Goal: Task Accomplishment & Management: Manage account settings

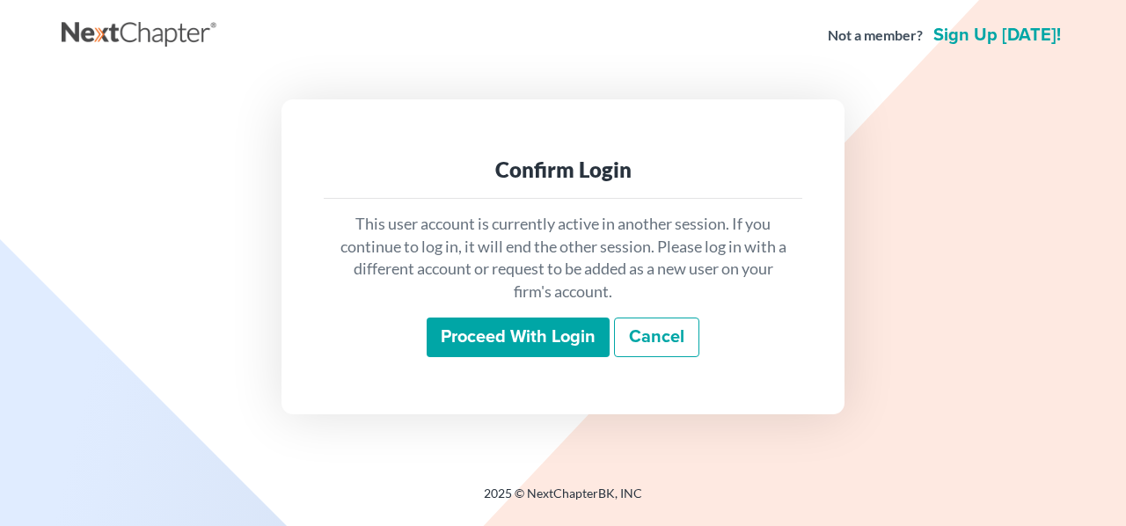
click at [492, 328] on input "Proceed with login" at bounding box center [518, 338] width 183 height 40
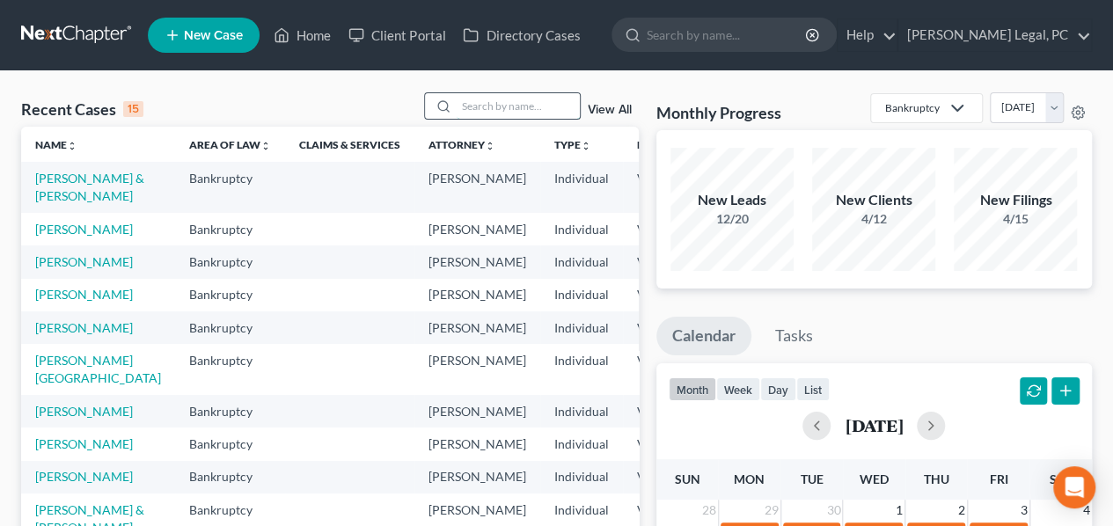
click at [507, 108] on input "search" at bounding box center [518, 106] width 123 height 26
type input "[PERSON_NAME]"
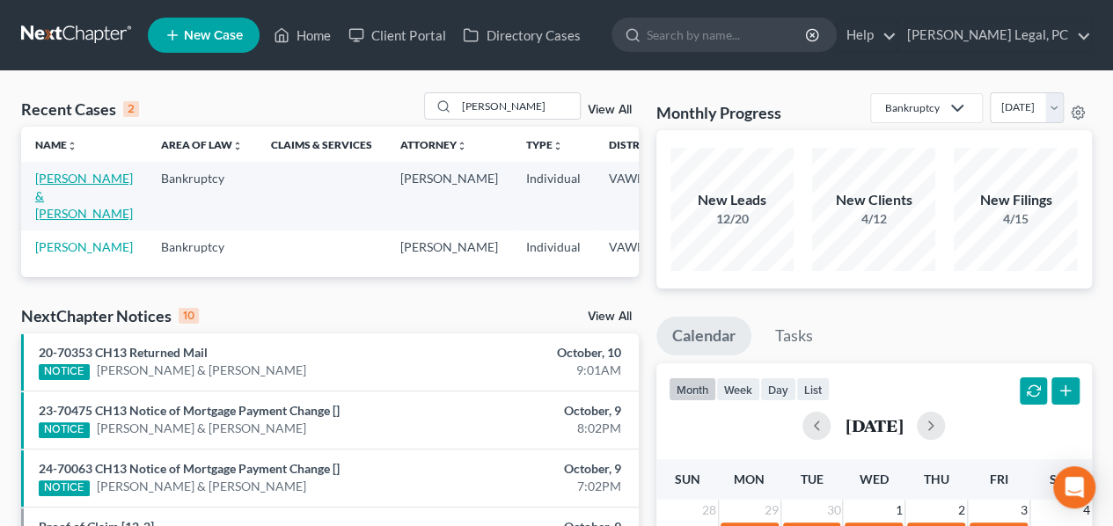
click at [55, 190] on link "[PERSON_NAME] & [PERSON_NAME]" at bounding box center [84, 196] width 98 height 50
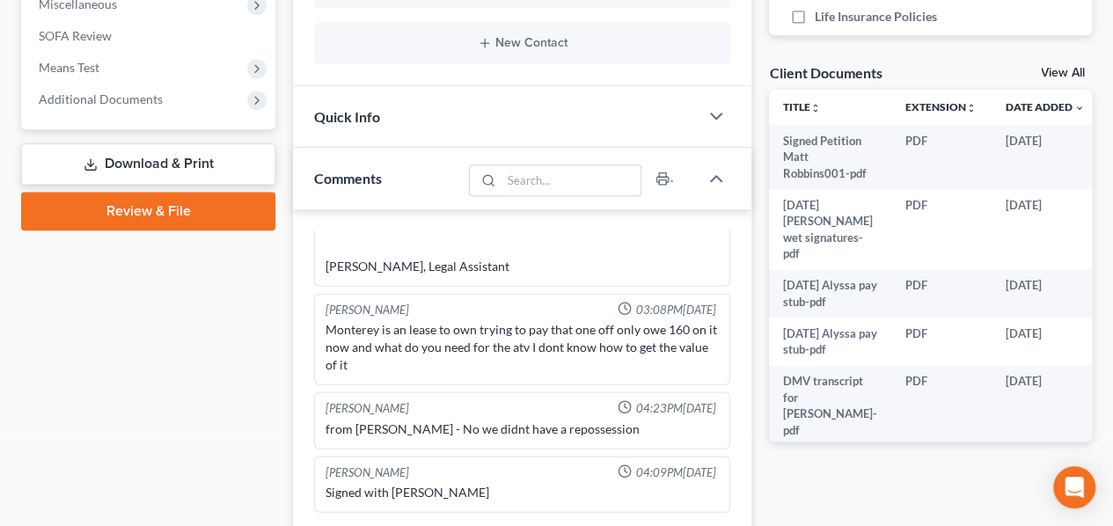
scroll to position [662, 0]
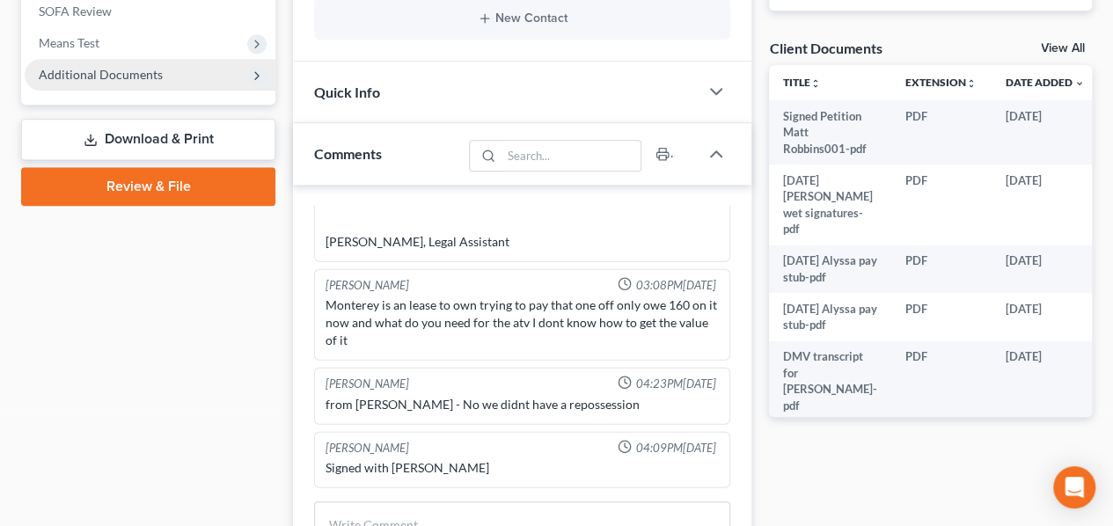
click at [67, 79] on span "Additional Documents" at bounding box center [101, 74] width 124 height 15
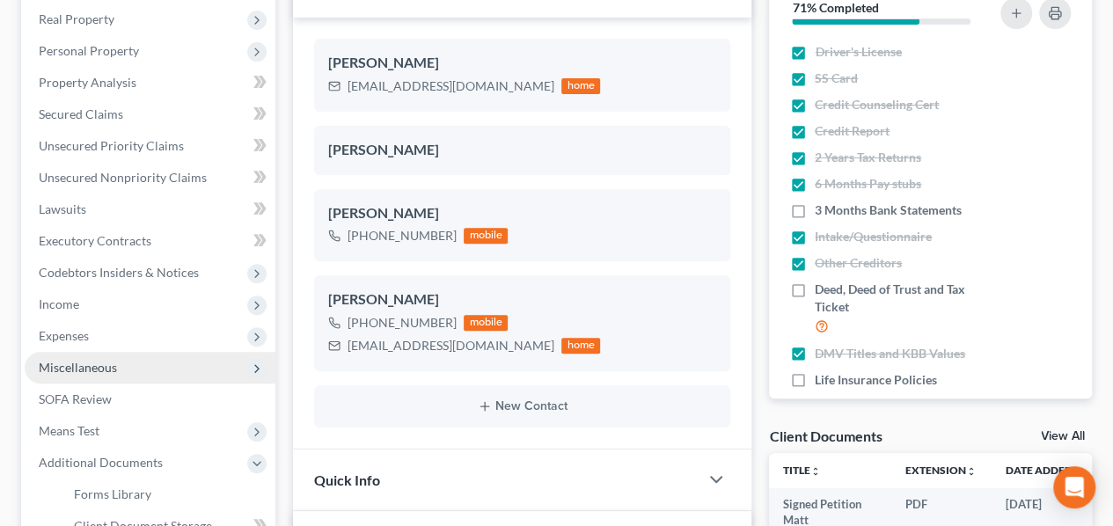
scroll to position [358, 0]
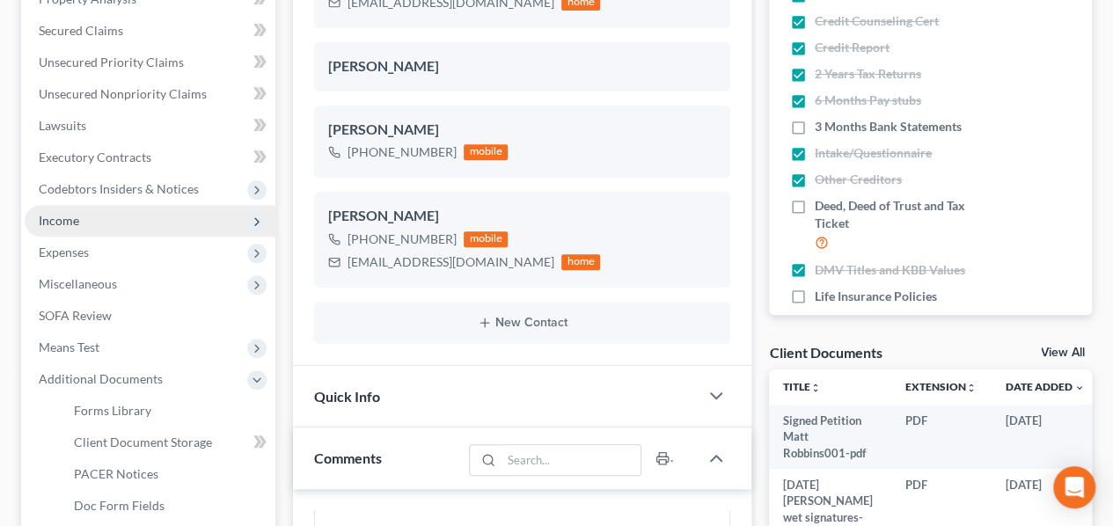
click at [80, 226] on span "Income" at bounding box center [150, 221] width 251 height 32
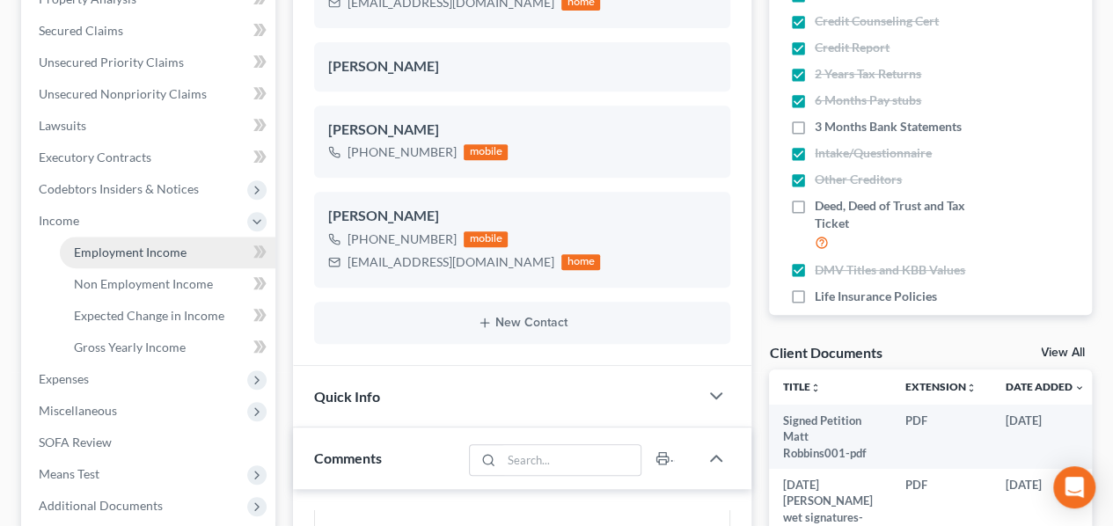
click at [113, 253] on span "Employment Income" at bounding box center [130, 252] width 113 height 15
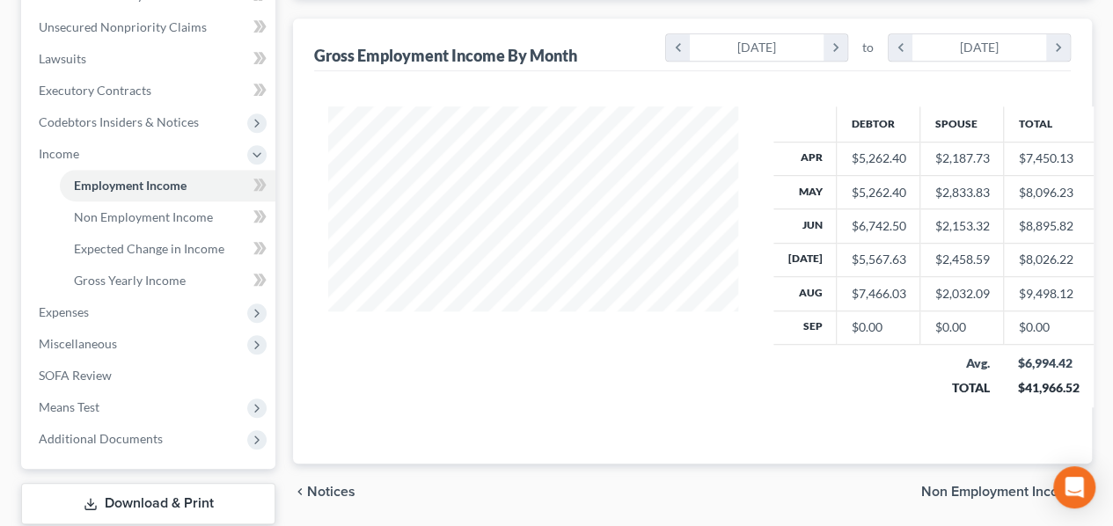
scroll to position [431, 0]
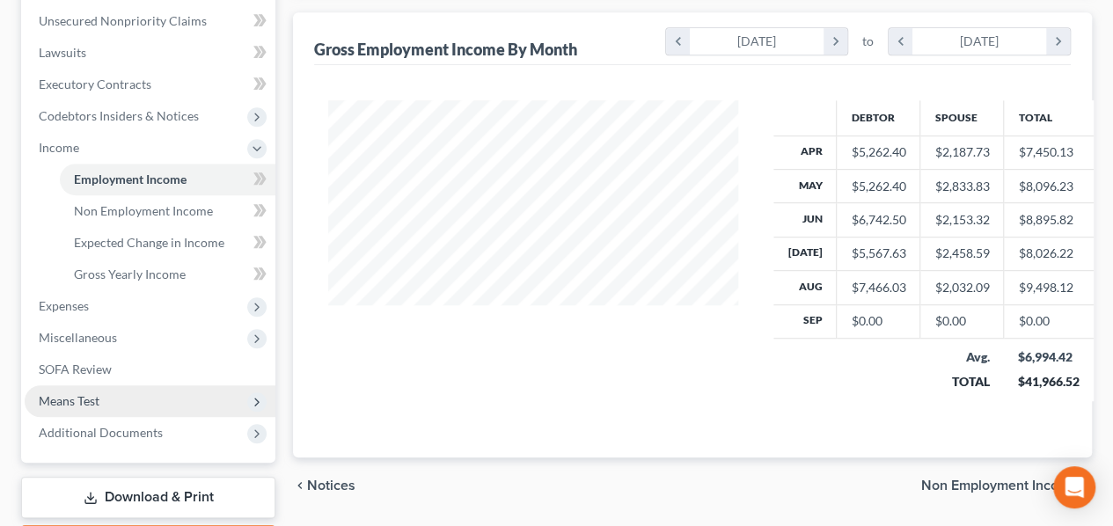
click at [87, 393] on span "Means Test" at bounding box center [69, 400] width 61 height 15
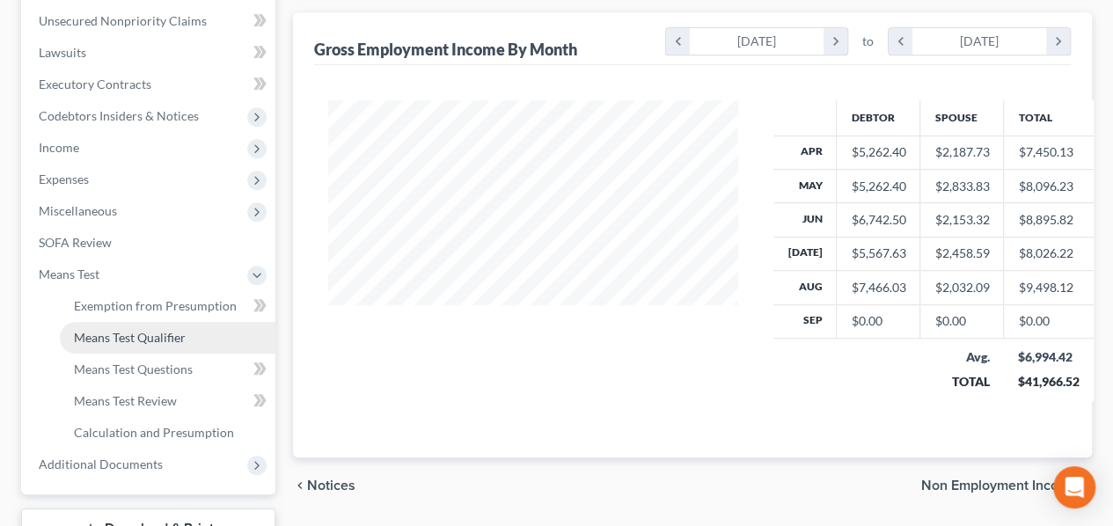
click at [106, 344] on link "Means Test Qualifier" at bounding box center [167, 338] width 215 height 32
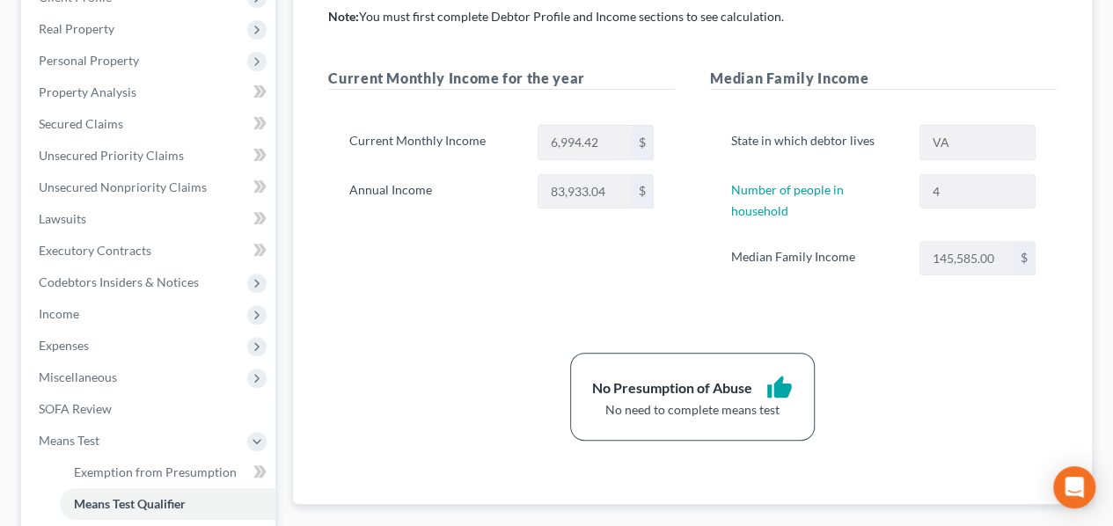
scroll to position [261, 0]
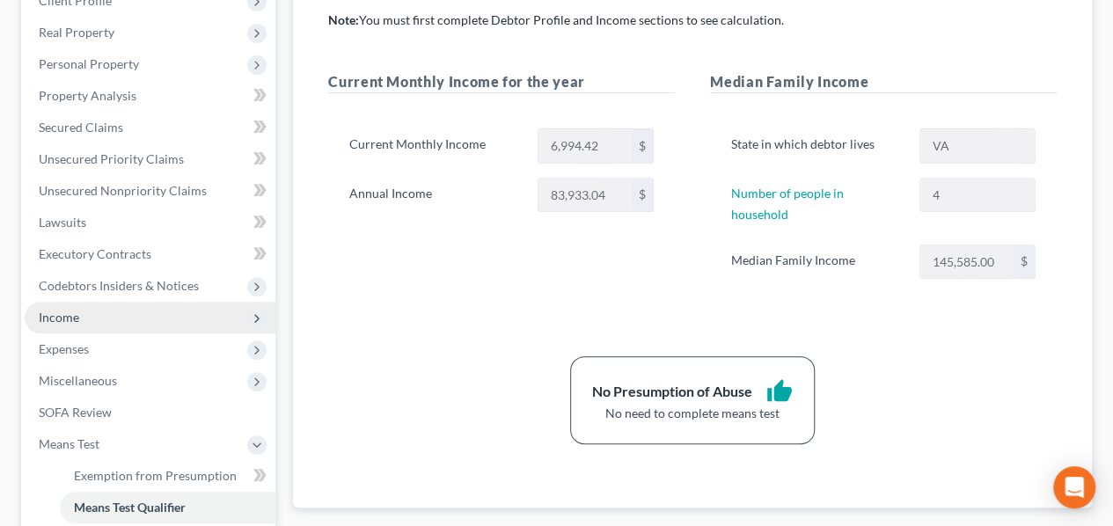
click at [54, 310] on span "Income" at bounding box center [59, 317] width 40 height 15
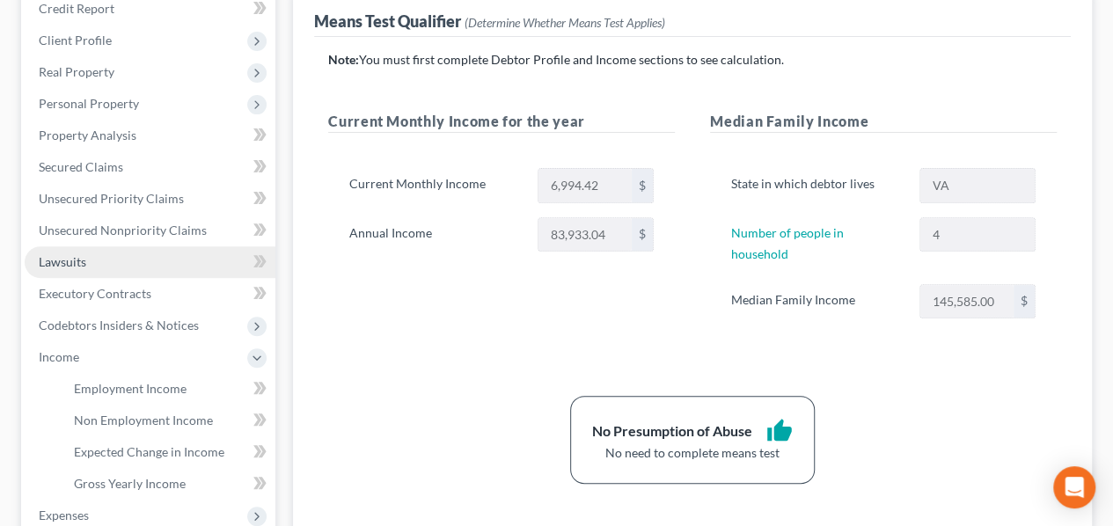
scroll to position [223, 0]
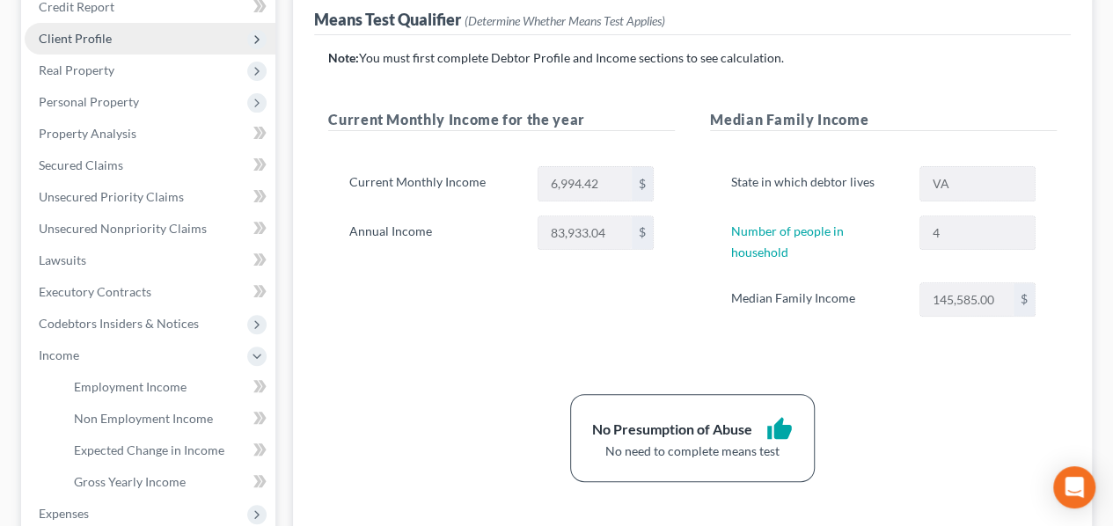
click at [76, 24] on span "Client Profile" at bounding box center [150, 39] width 251 height 32
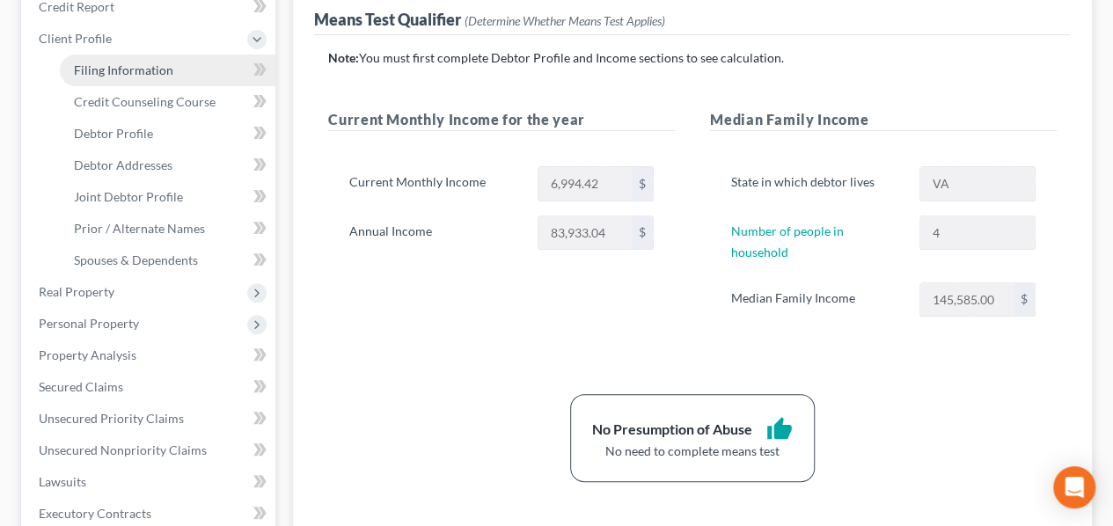
click at [107, 66] on span "Filing Information" at bounding box center [123, 69] width 99 height 15
select select "1"
select select "0"
select select "48"
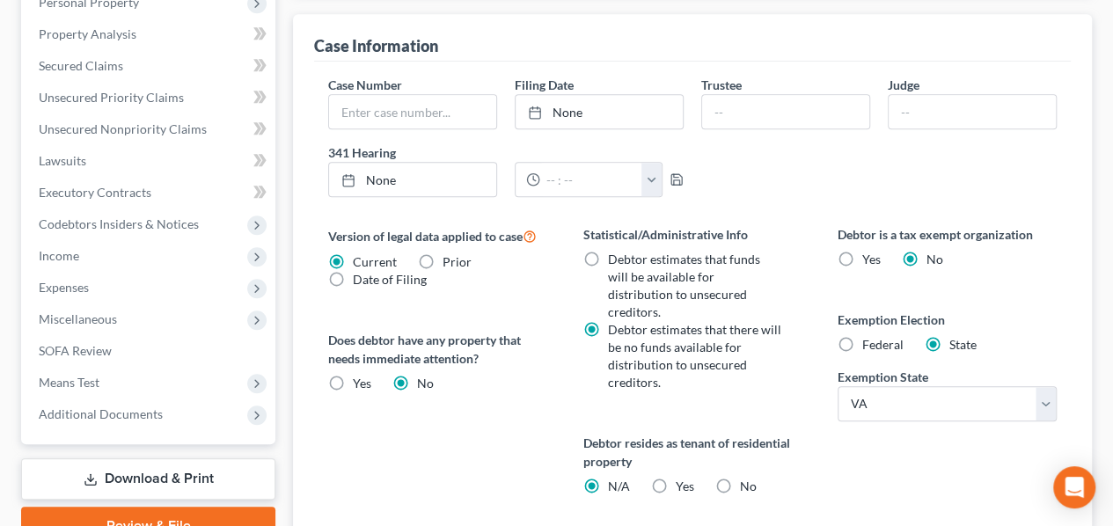
scroll to position [545, 0]
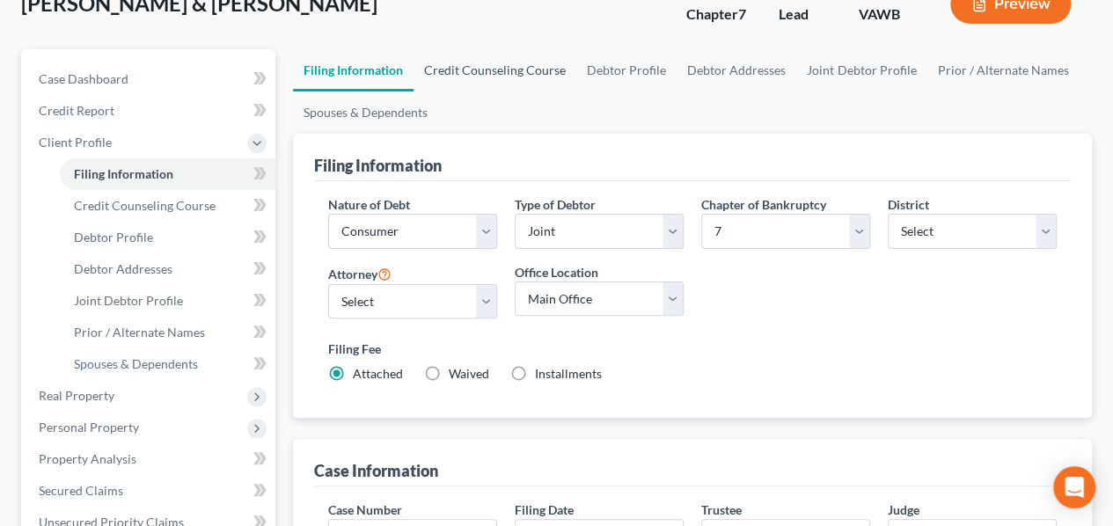
click at [449, 59] on link "Credit Counseling Course" at bounding box center [494, 70] width 163 height 42
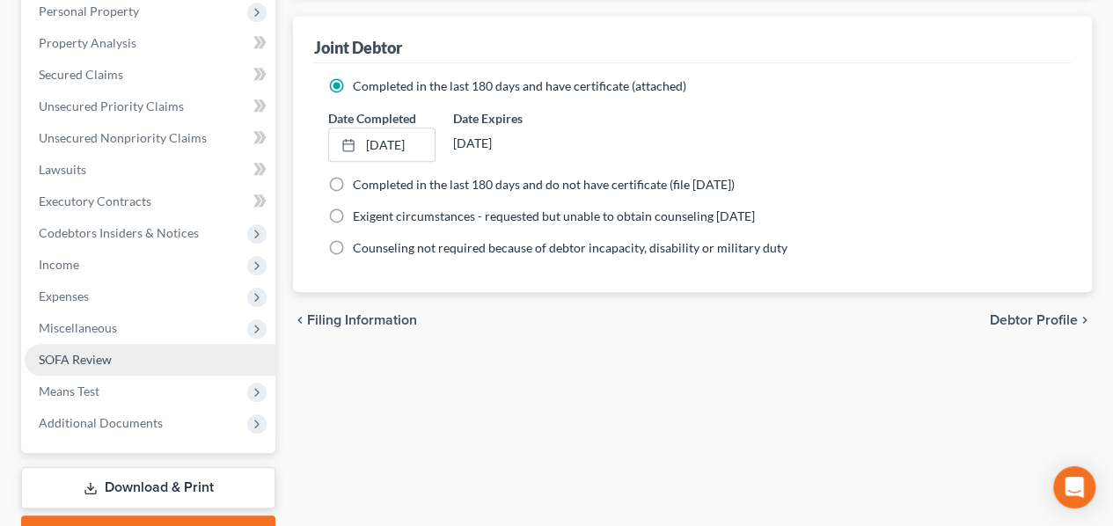
scroll to position [579, 0]
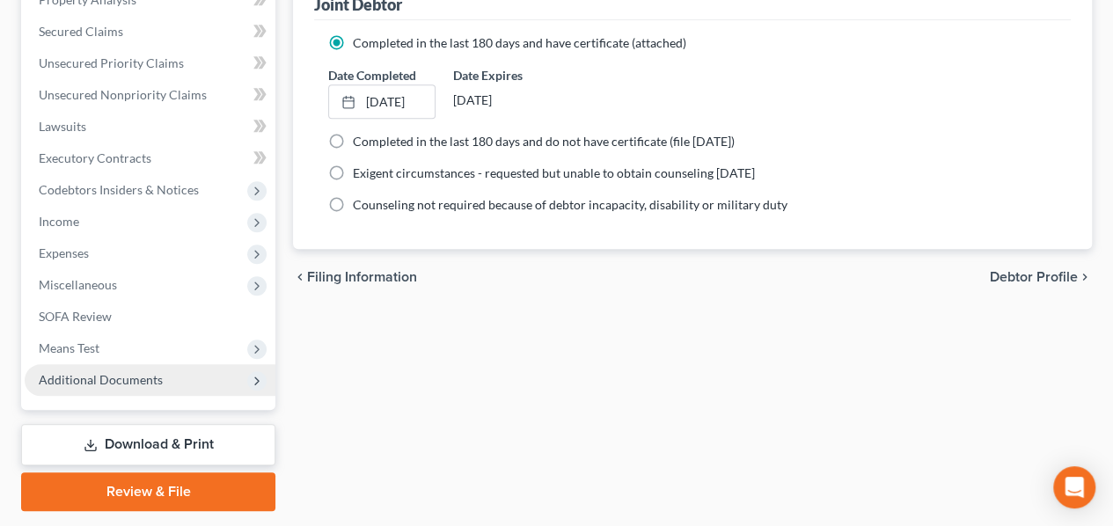
click at [102, 386] on span "Additional Documents" at bounding box center [150, 380] width 251 height 32
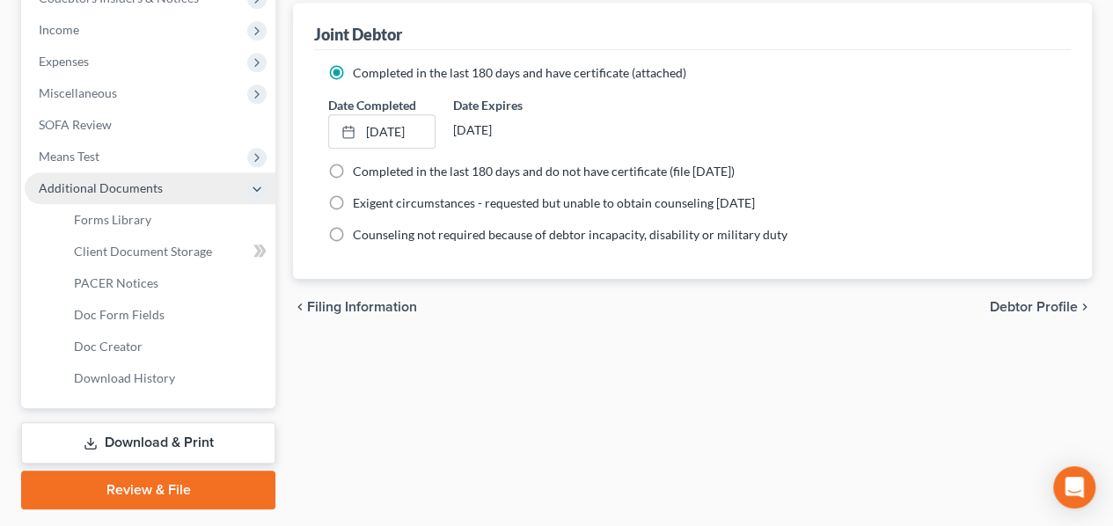
scroll to position [582, 0]
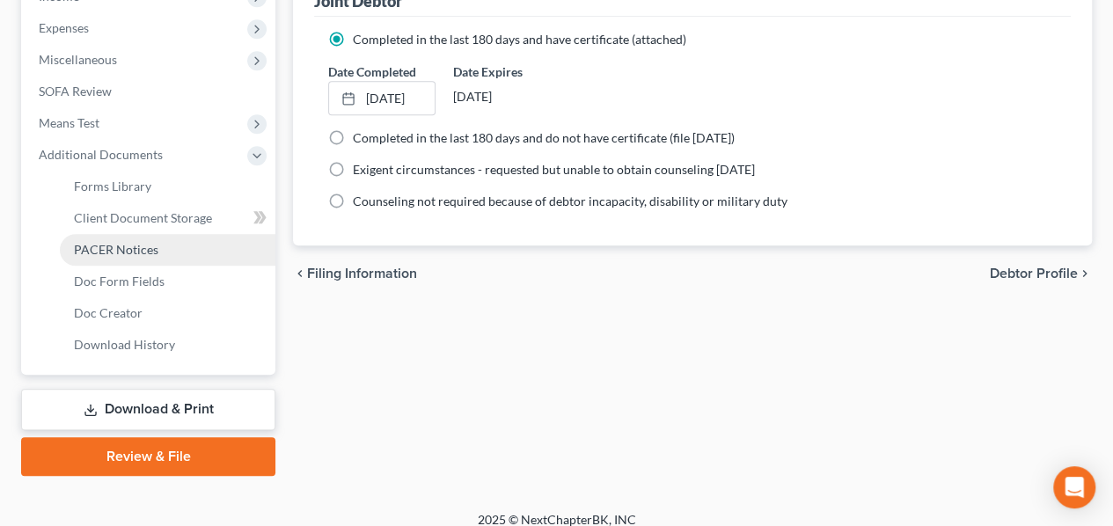
click at [128, 247] on span "PACER Notices" at bounding box center [116, 249] width 84 height 15
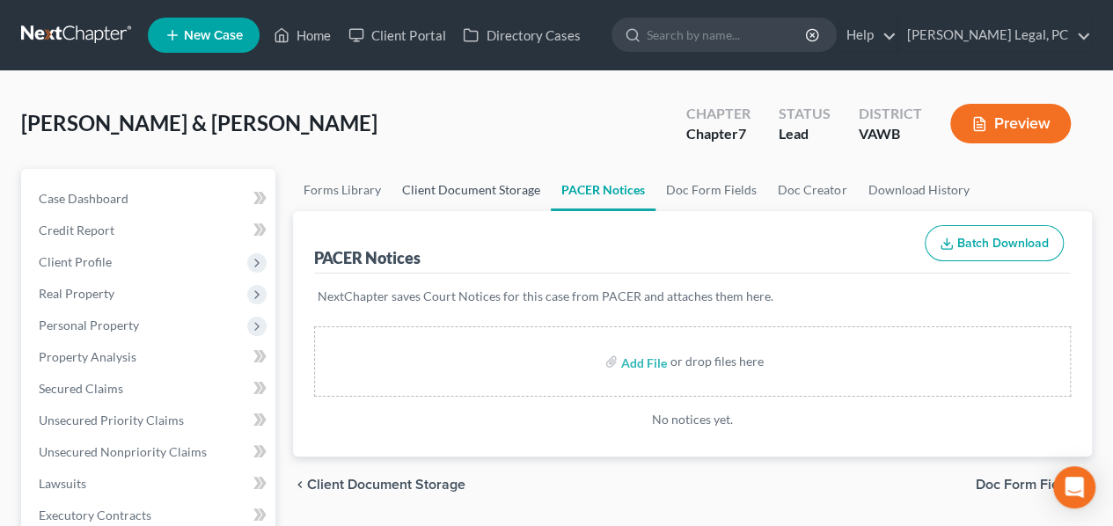
click at [468, 198] on link "Client Document Storage" at bounding box center [470, 190] width 159 height 42
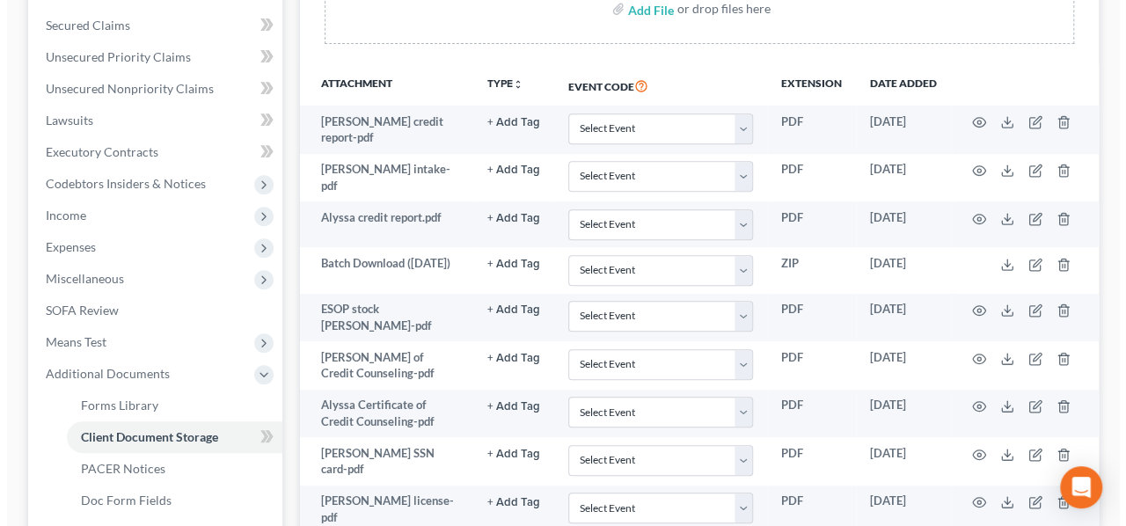
scroll to position [364, 0]
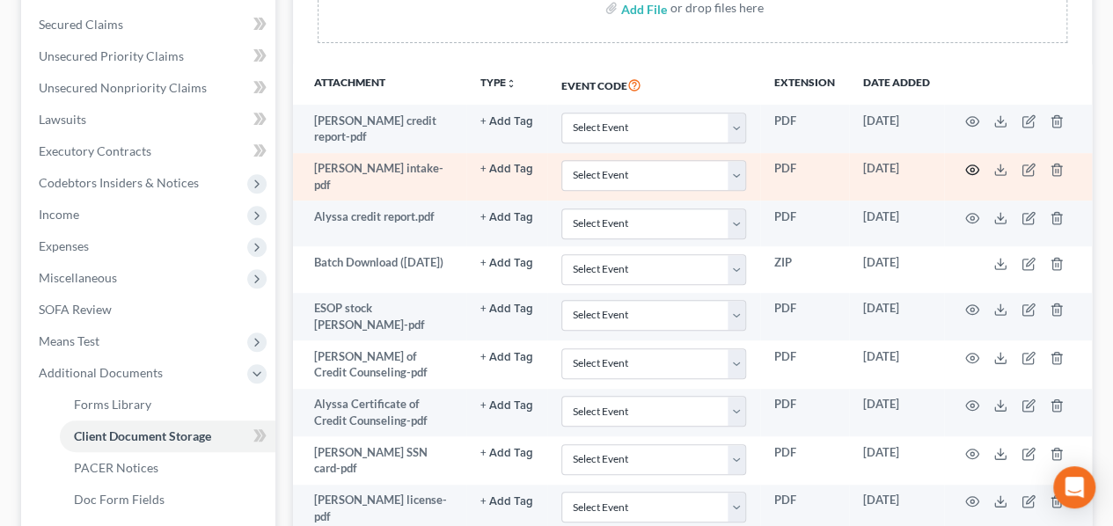
click at [975, 170] on icon "button" at bounding box center [972, 170] width 13 height 10
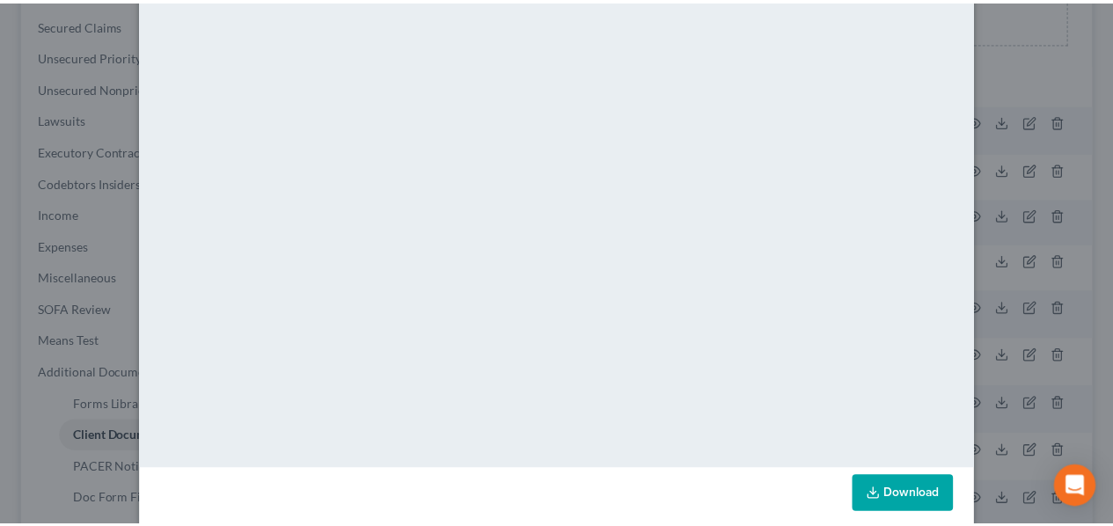
scroll to position [209, 0]
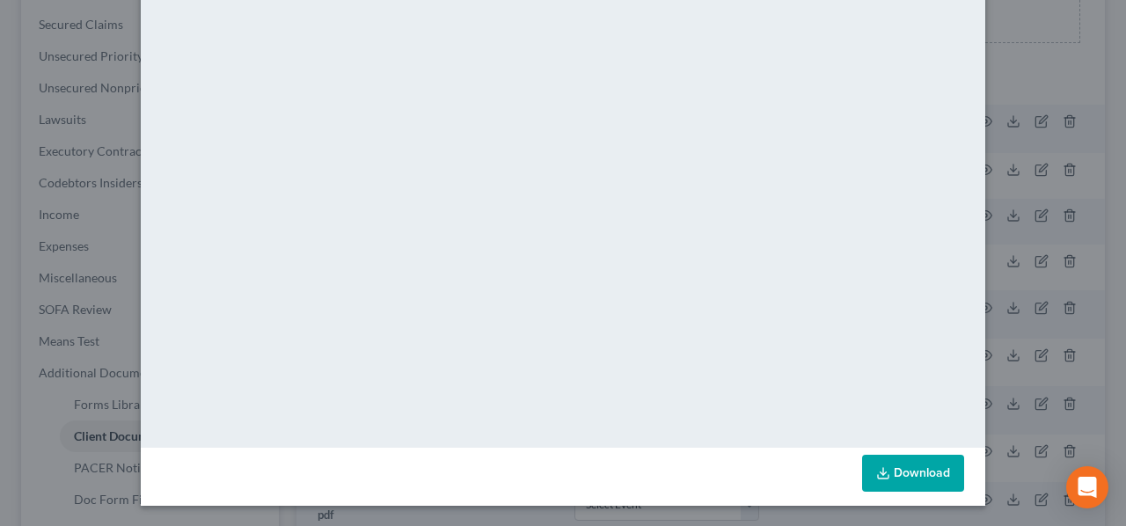
click at [11, 219] on div "Attachment Preview: [PERSON_NAME] intake-pdf [DATE] × <object ng-attr-data='[UR…" at bounding box center [563, 263] width 1126 height 526
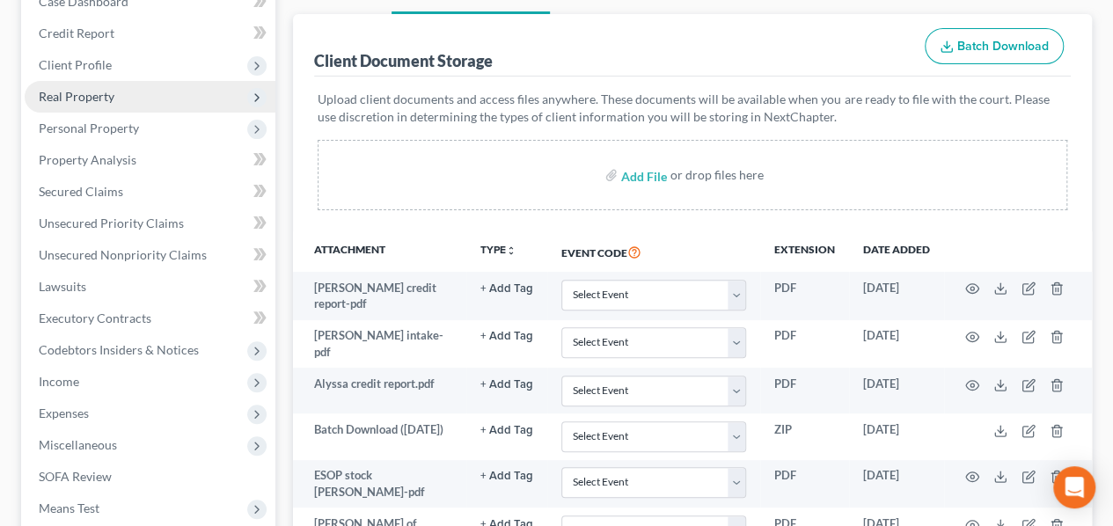
scroll to position [193, 0]
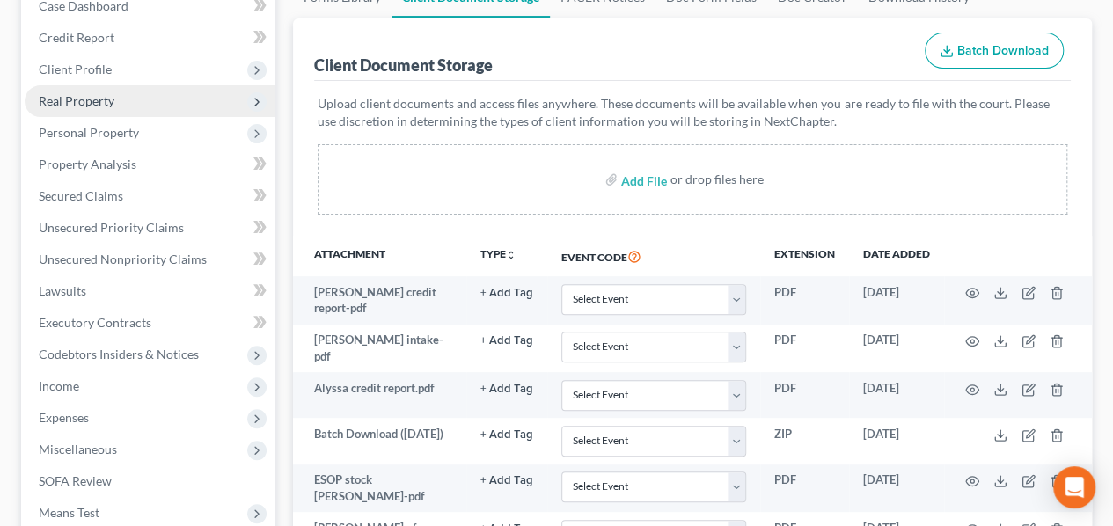
click at [77, 108] on span "Real Property" at bounding box center [150, 101] width 251 height 32
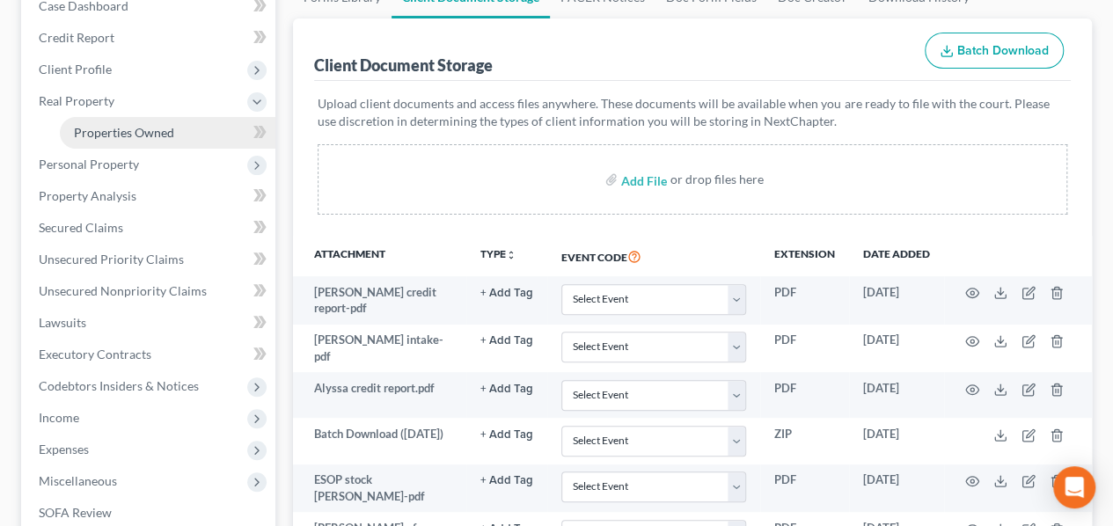
click at [121, 137] on span "Properties Owned" at bounding box center [124, 132] width 100 height 15
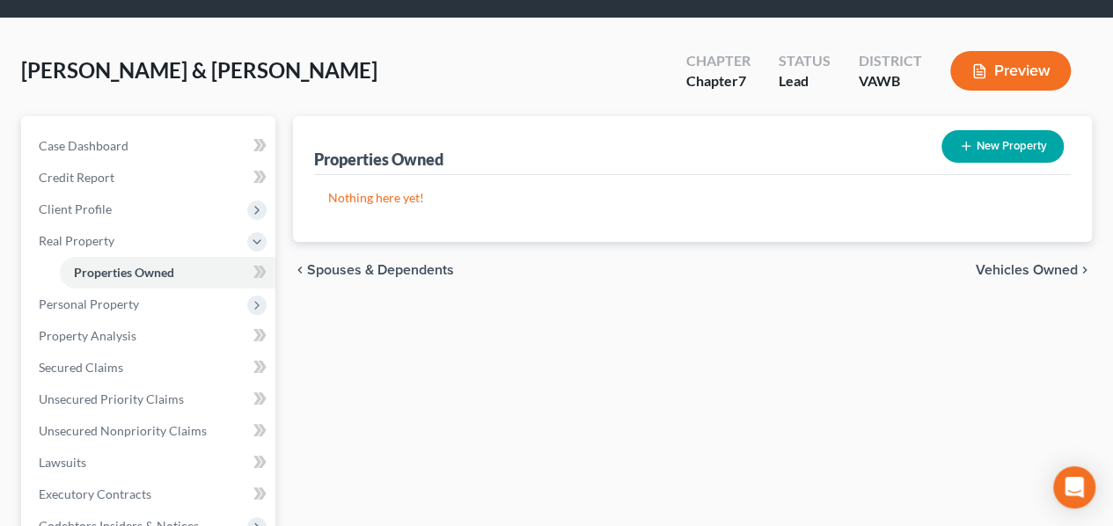
scroll to position [128, 0]
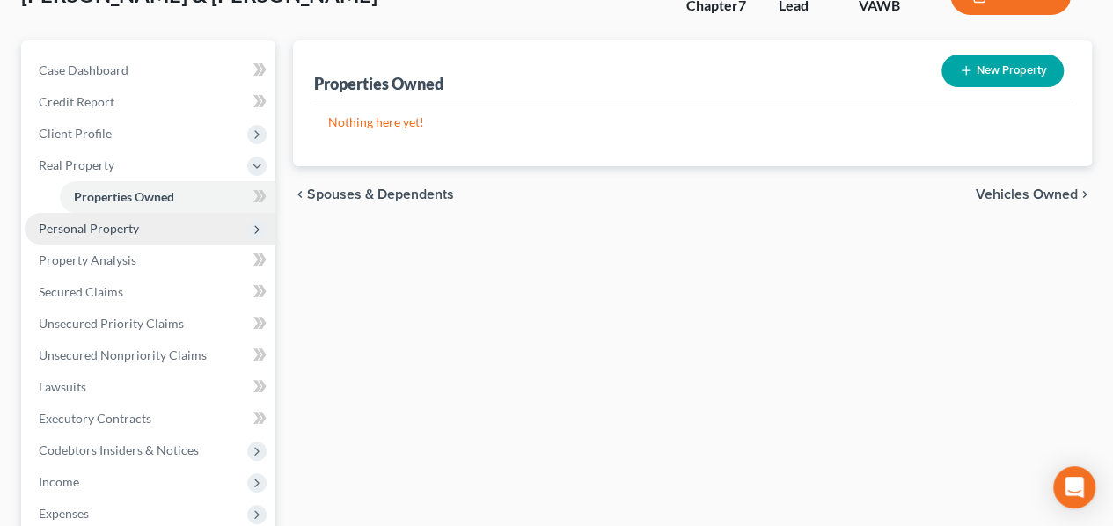
click at [72, 240] on span "Personal Property" at bounding box center [150, 229] width 251 height 32
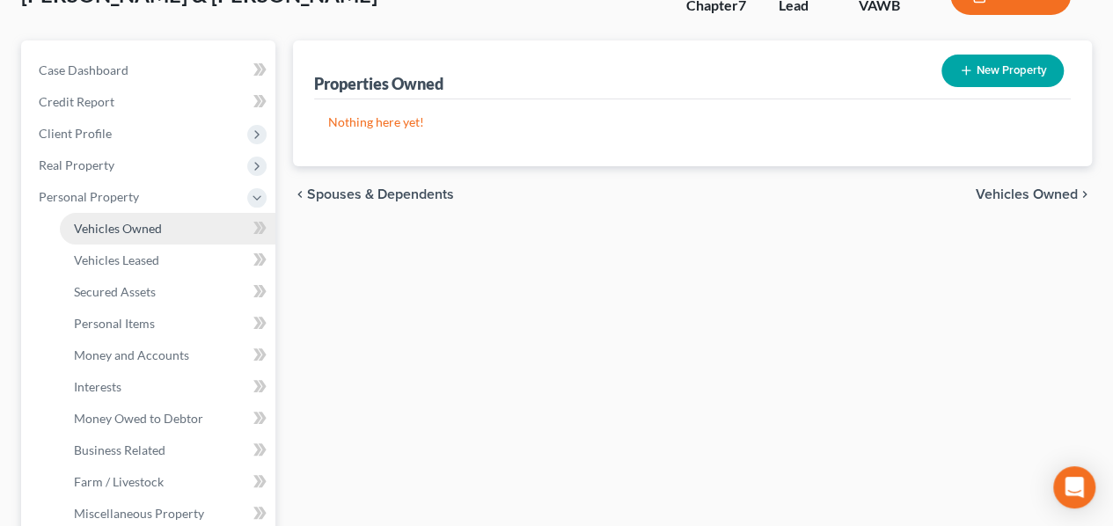
click at [96, 238] on link "Vehicles Owned" at bounding box center [167, 229] width 215 height 32
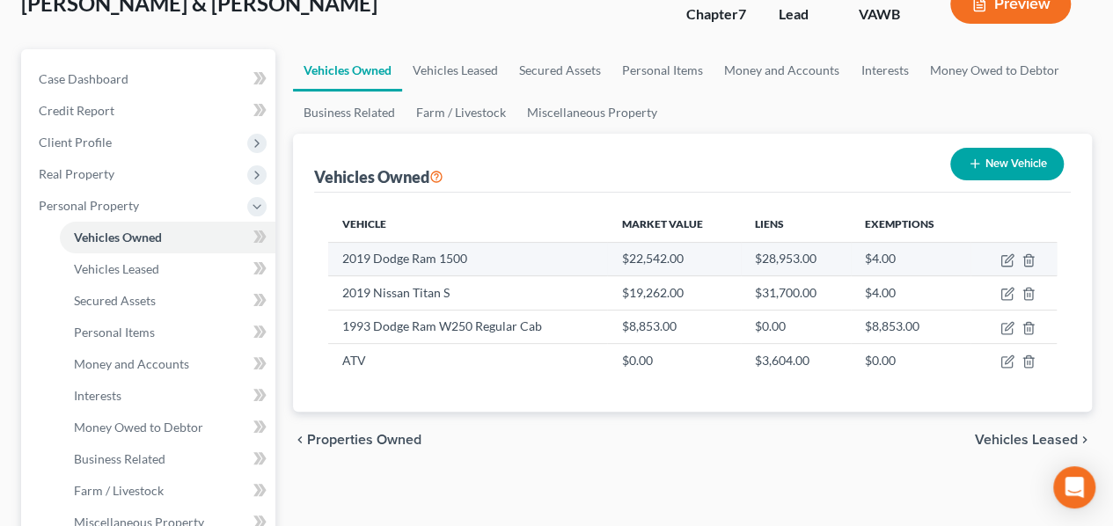
scroll to position [93, 0]
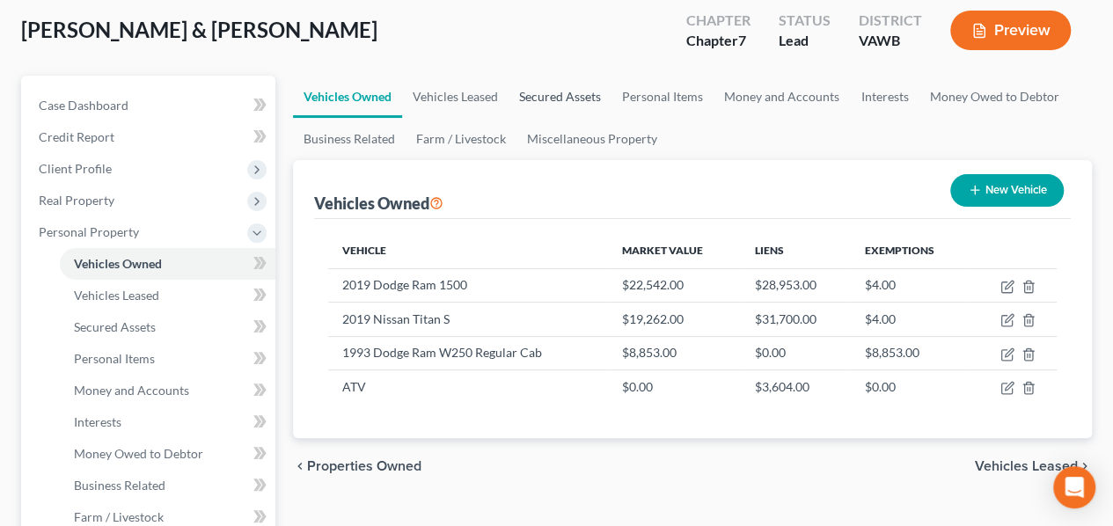
click at [559, 89] on link "Secured Assets" at bounding box center [559, 97] width 103 height 42
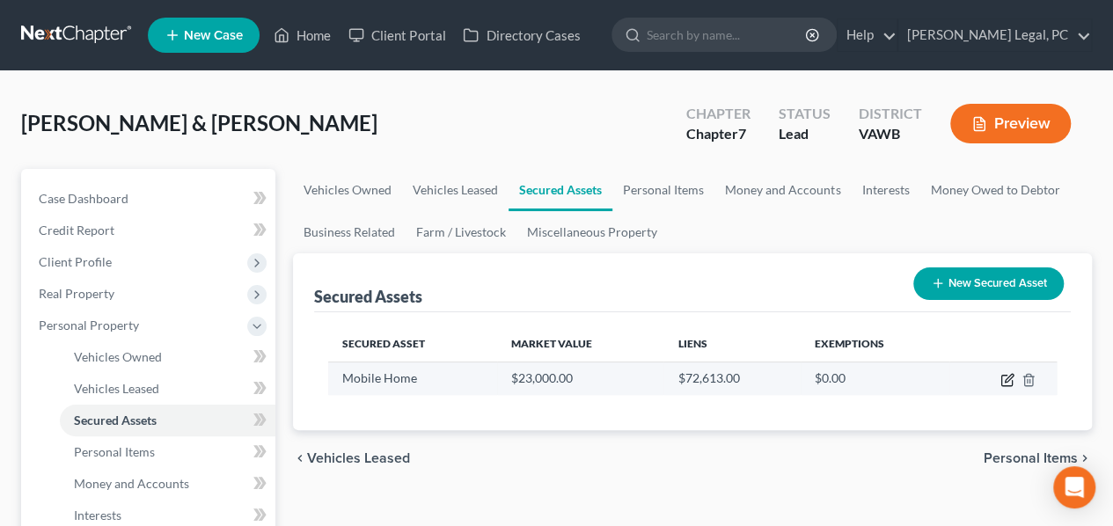
click at [1004, 378] on icon "button" at bounding box center [1008, 378] width 8 height 8
select select "other"
select select "1"
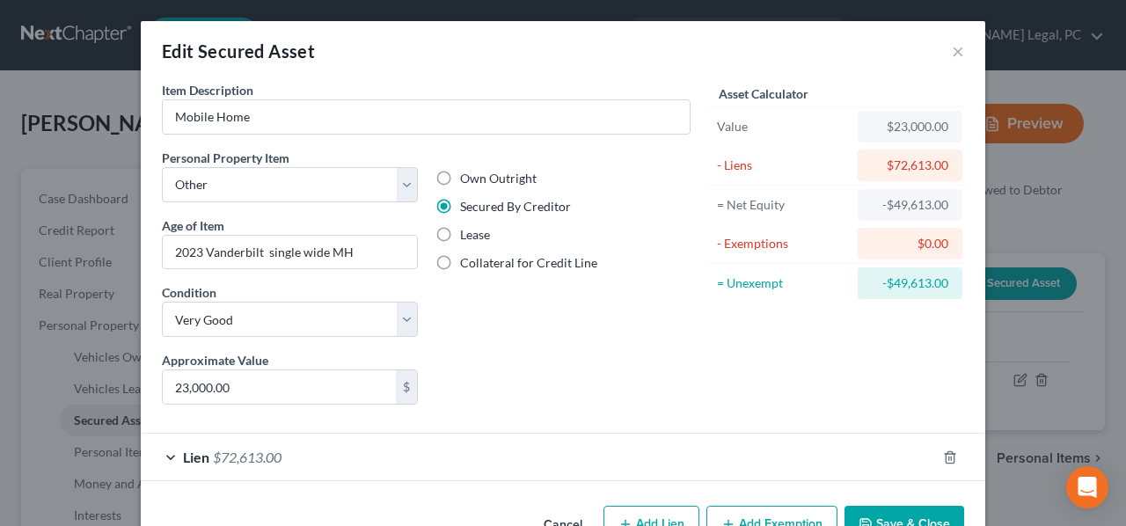
scroll to position [47, 0]
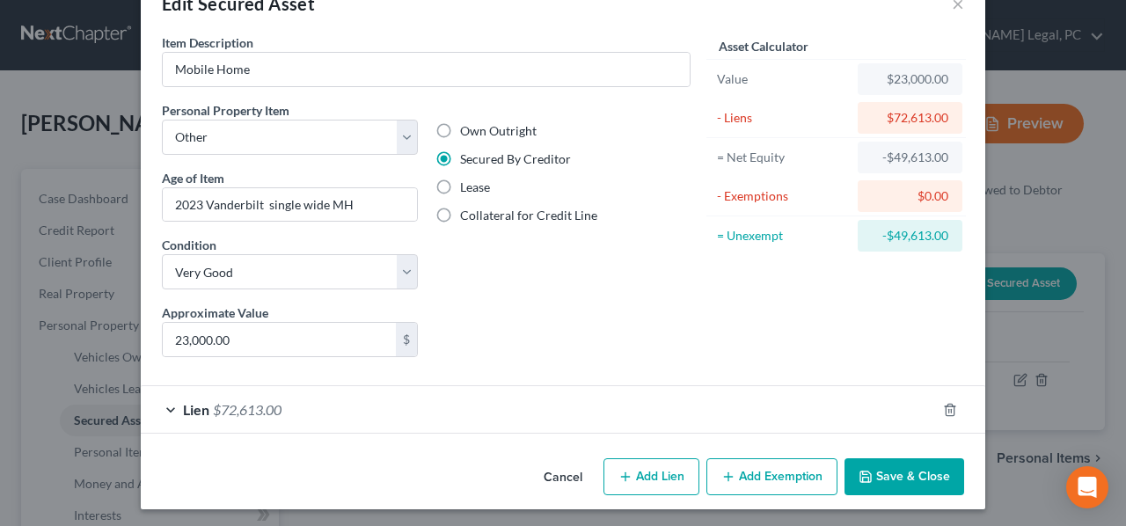
click at [17, 161] on div "Edit Secured Asset × Item Description * Mobile Home Personal Property Item Sele…" at bounding box center [563, 263] width 1126 height 526
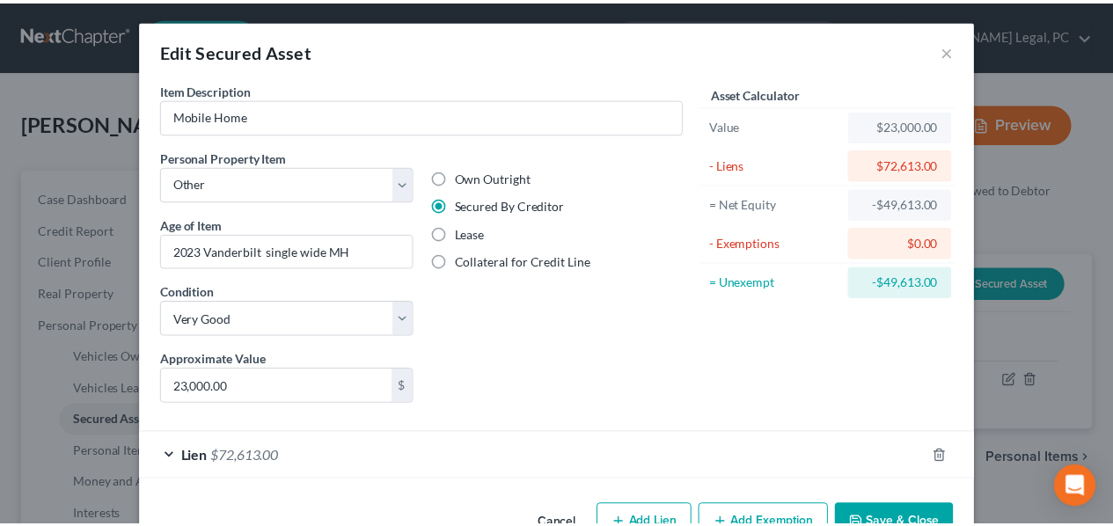
scroll to position [0, 0]
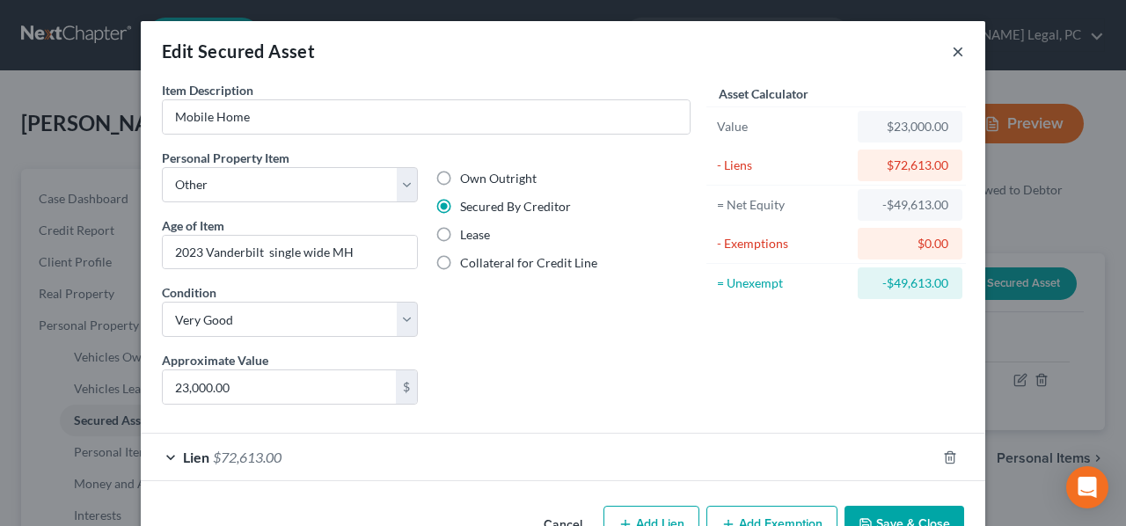
click at [953, 47] on button "×" at bounding box center [958, 50] width 12 height 21
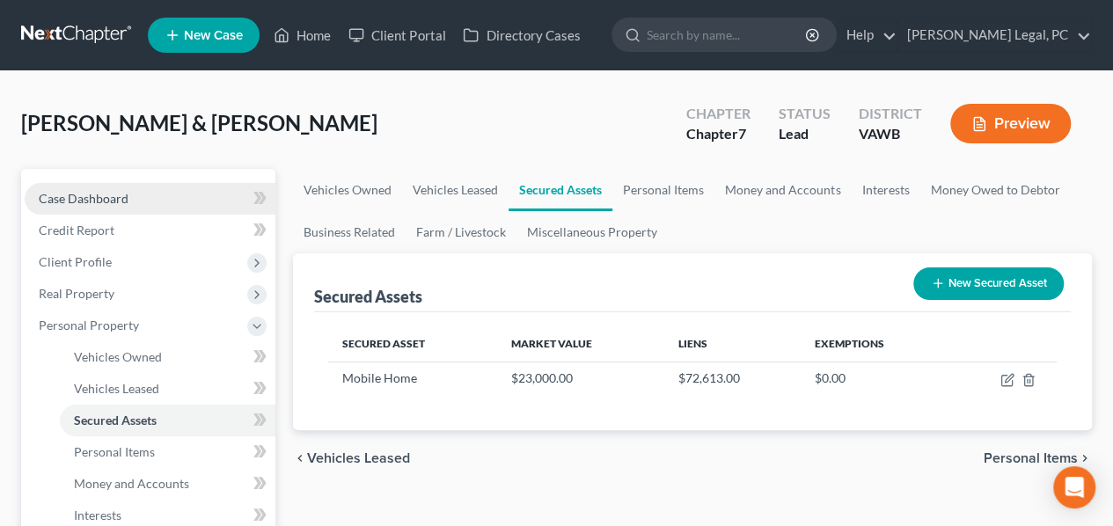
click at [88, 193] on span "Case Dashboard" at bounding box center [84, 198] width 90 height 15
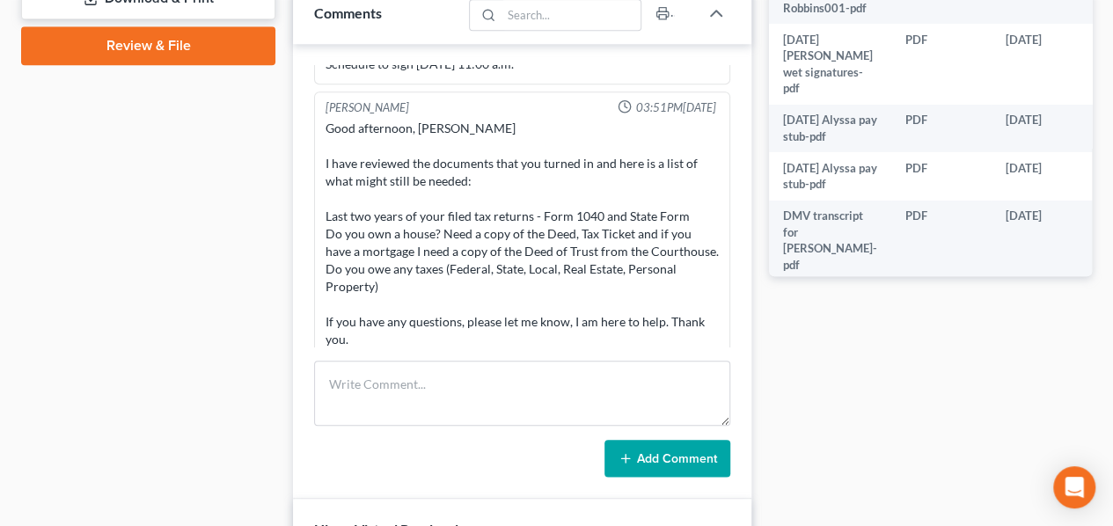
scroll to position [838, 0]
